Goal: Obtain resource: Obtain resource

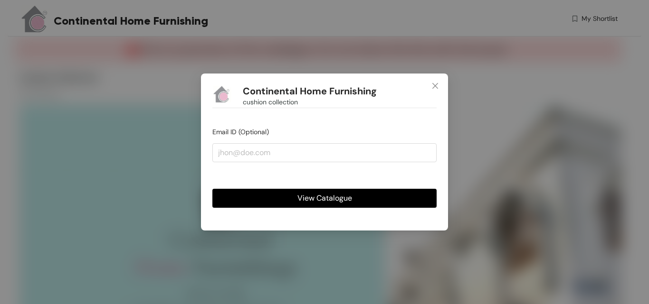
click at [335, 197] on span "View Catalogue" at bounding box center [324, 198] width 55 height 12
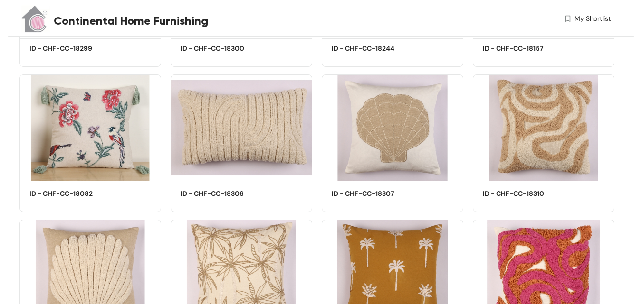
scroll to position [3439, 0]
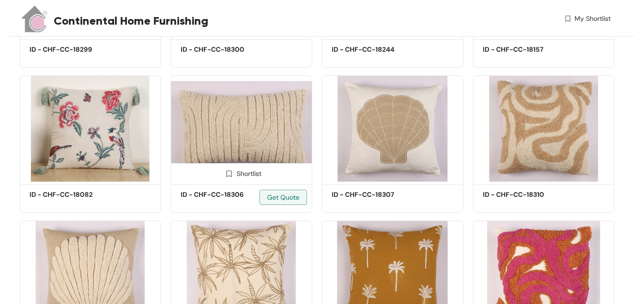
click at [245, 124] on img at bounding box center [242, 129] width 142 height 107
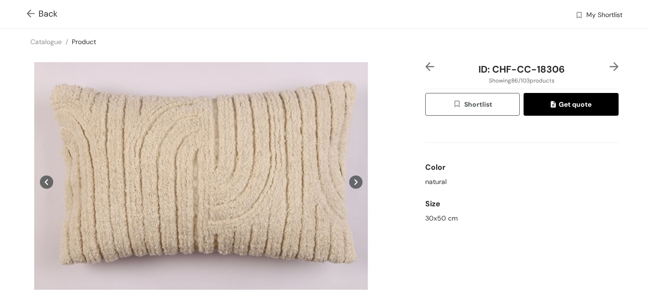
click at [354, 182] on icon at bounding box center [355, 183] width 3 height 6
click at [352, 178] on icon at bounding box center [355, 182] width 13 height 13
click at [351, 181] on icon at bounding box center [355, 182] width 13 height 13
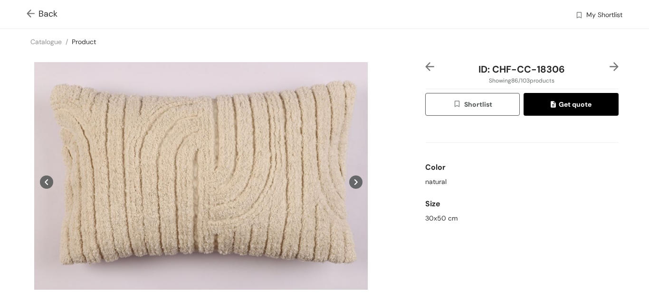
click at [351, 181] on icon at bounding box center [355, 182] width 13 height 13
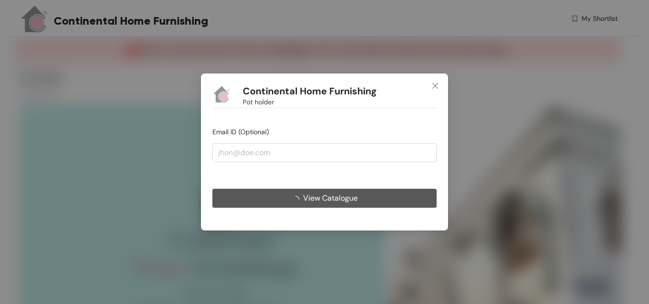
click at [315, 202] on span "View Catalogue" at bounding box center [330, 198] width 55 height 12
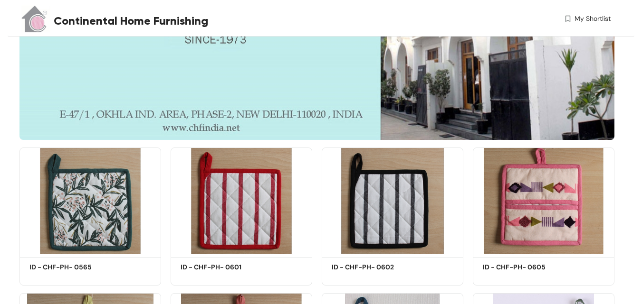
scroll to position [276, 0]
